Goal: Find specific page/section: Find specific page/section

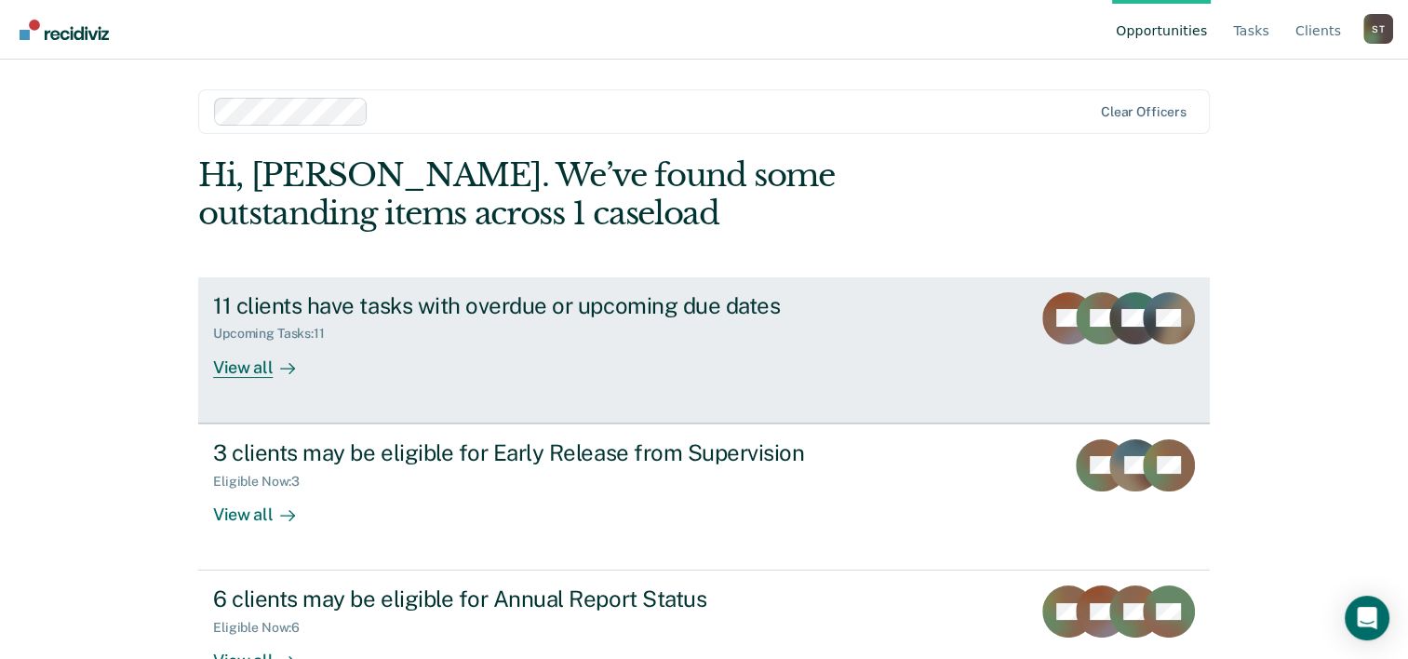
click at [235, 361] on div "View all" at bounding box center [265, 359] width 104 height 36
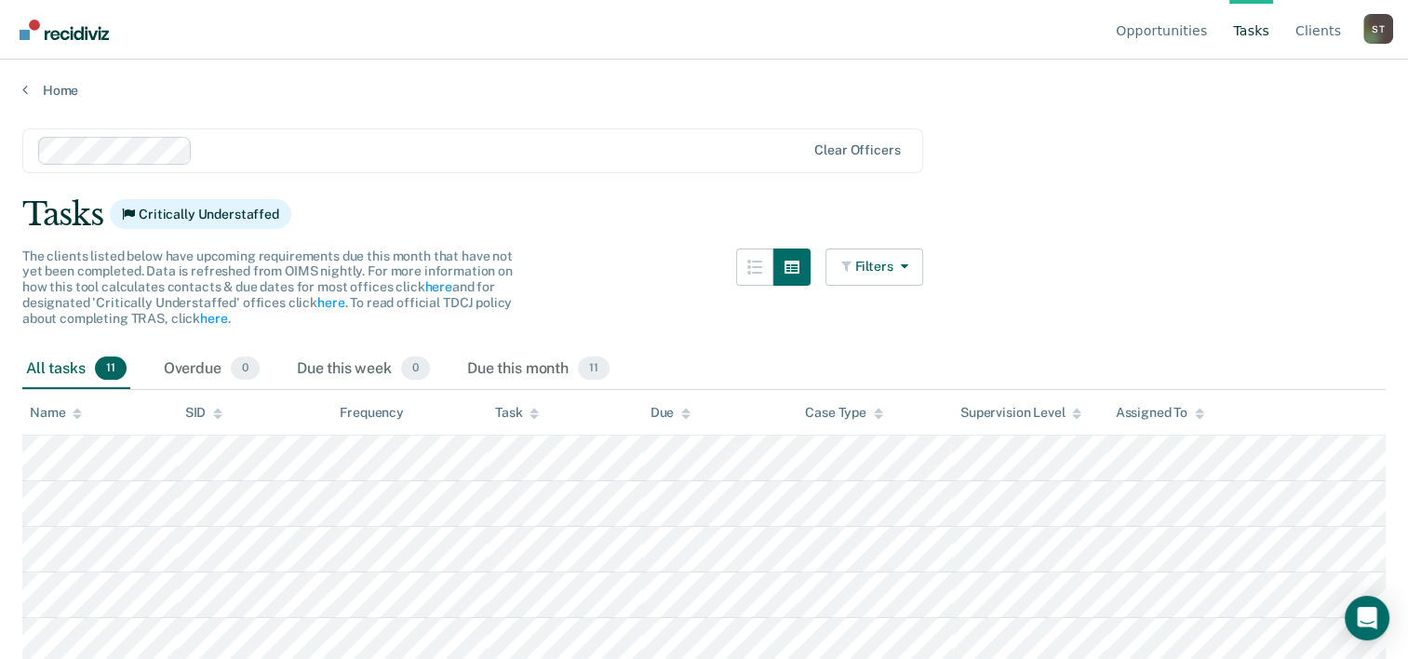
click at [1239, 240] on main "Clear officers Tasks Critically Understaffed The clients listed below have upco…" at bounding box center [704, 376] width 1408 height 555
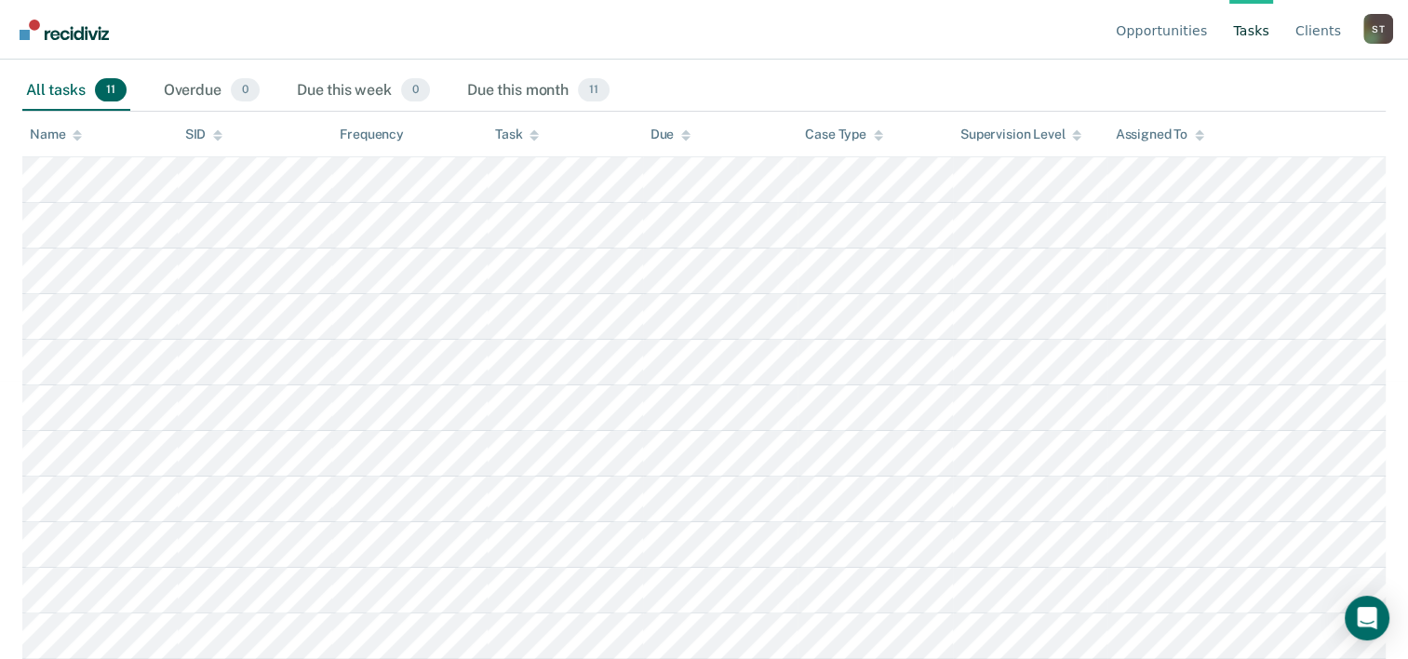
scroll to position [334, 0]
